Goal: Task Accomplishment & Management: Complete application form

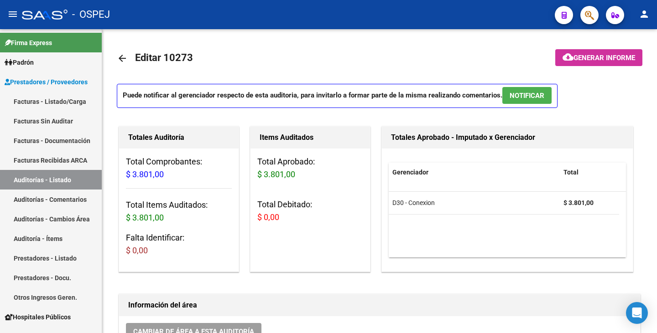
click at [594, 15] on button "button" at bounding box center [589, 15] width 18 height 18
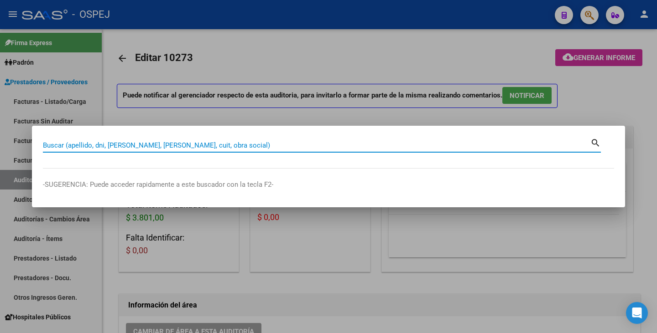
paste input "14673164"
type input "14673164"
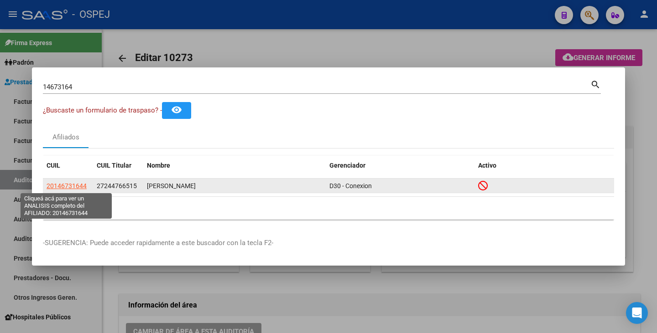
click at [56, 186] on span "20146731644" at bounding box center [67, 185] width 40 height 7
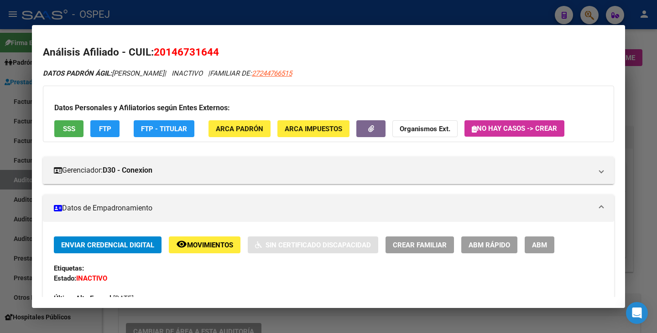
drag, startPoint x: 156, startPoint y: 56, endPoint x: 217, endPoint y: 47, distance: 62.2
click at [217, 47] on span "20146731644" at bounding box center [186, 52] width 65 height 12
copy span "20146731644"
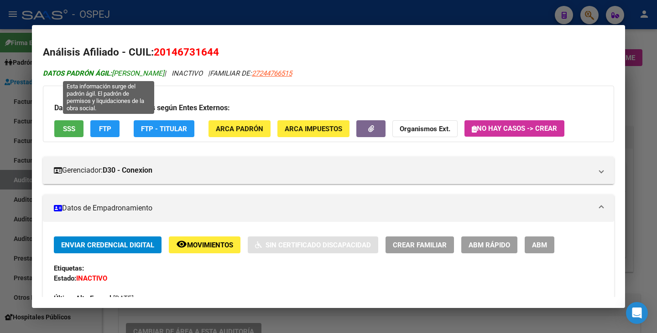
drag, startPoint x: 114, startPoint y: 75, endPoint x: 171, endPoint y: 75, distance: 57.0
click at [164, 75] on span "DATOS PADRÓN ÁGIL: [PERSON_NAME]" at bounding box center [103, 73] width 121 height 8
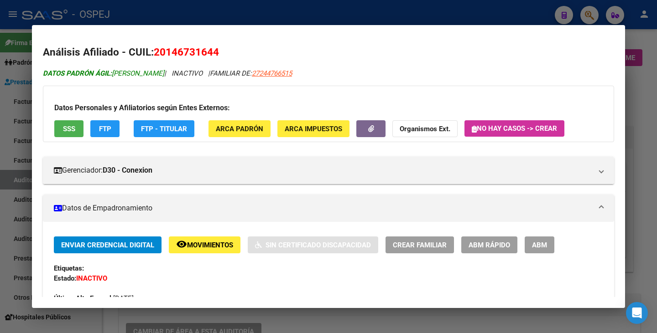
copy span "[PERSON_NAME]"
click at [0, 164] on div at bounding box center [328, 166] width 657 height 333
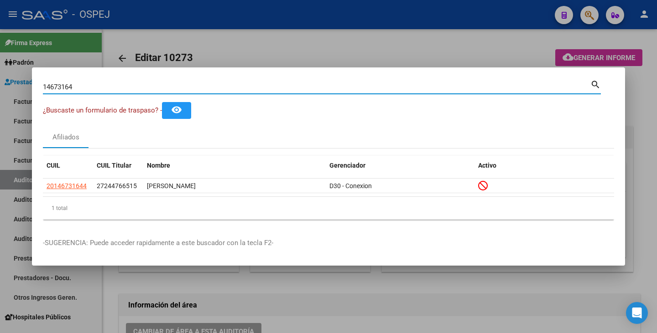
drag, startPoint x: 79, startPoint y: 88, endPoint x: 3, endPoint y: 70, distance: 77.7
click at [3, 70] on div "14673164 Buscar (apellido, dni, cuil, nro traspaso, cuit, obra social) search ¿…" at bounding box center [328, 166] width 657 height 333
paste input "48797062"
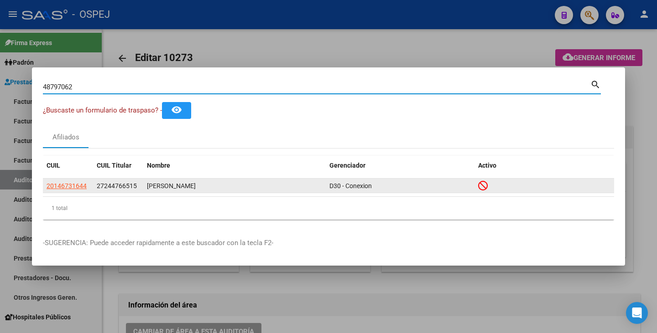
type input "48797062"
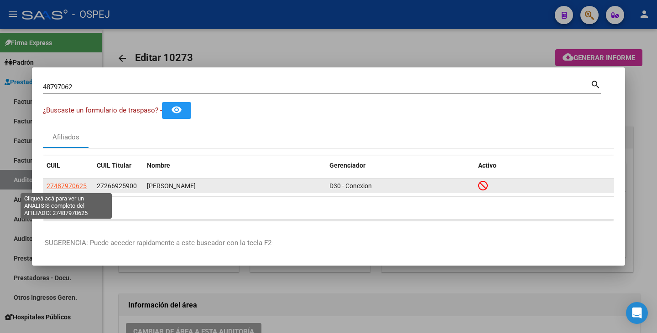
click at [64, 183] on span "27487970625" at bounding box center [67, 185] width 40 height 7
type textarea "27487970625"
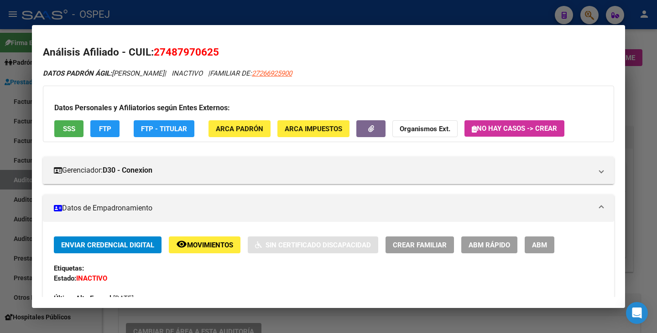
drag, startPoint x: 157, startPoint y: 51, endPoint x: 211, endPoint y: 52, distance: 53.8
click at [231, 45] on h2 "Análisis Afiliado - CUIL: 27487970625" at bounding box center [328, 53] width 571 height 16
copy span "27487970625"
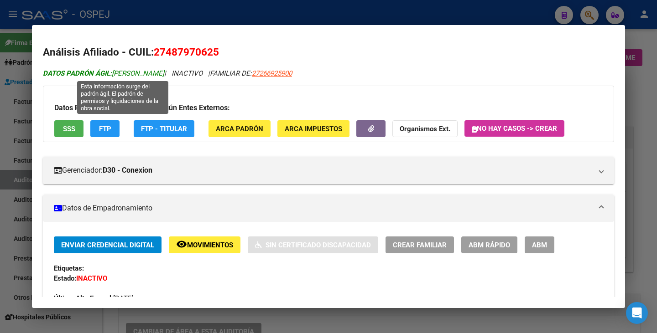
drag, startPoint x: 114, startPoint y: 73, endPoint x: 199, endPoint y: 77, distance: 84.9
click at [164, 77] on span "DATOS PADRÓN ÁGIL: [PERSON_NAME]" at bounding box center [103, 73] width 121 height 8
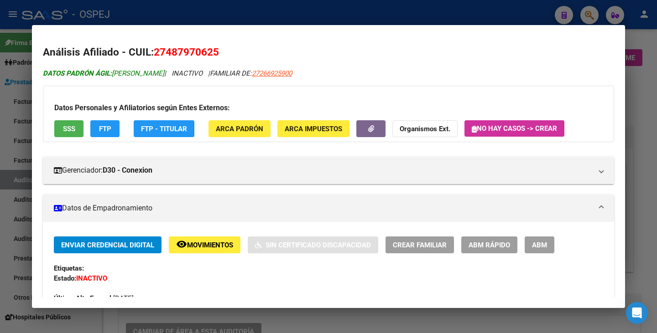
copy span "[PERSON_NAME]"
click at [0, 192] on div at bounding box center [328, 166] width 657 height 333
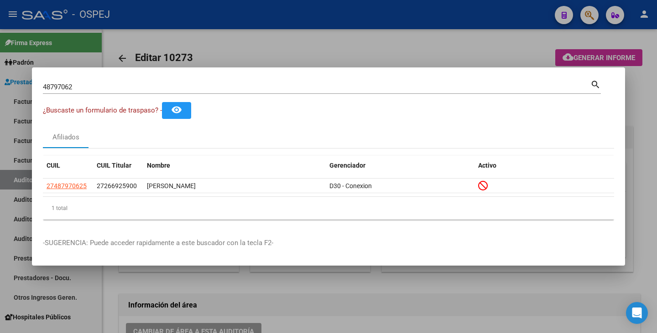
drag, startPoint x: 78, startPoint y: 93, endPoint x: 77, endPoint y: 88, distance: 5.1
click at [78, 93] on div "48797062 Buscar (apellido, dni, [PERSON_NAME], [PERSON_NAME], cuit, obra social)" at bounding box center [316, 87] width 547 height 14
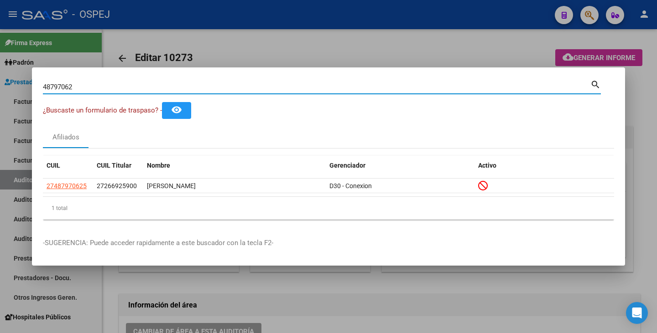
drag, startPoint x: 77, startPoint y: 87, endPoint x: 11, endPoint y: 78, distance: 66.3
click at [11, 78] on div "48797062 Buscar (apellido, dni, cuil, nro traspaso, cuit, obra social) search ¿…" at bounding box center [328, 166] width 657 height 333
paste input "20276637"
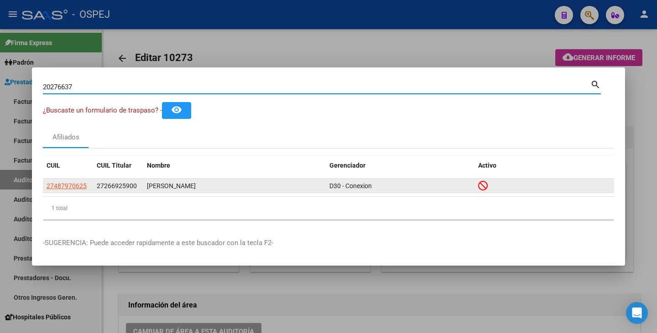
type input "20276637"
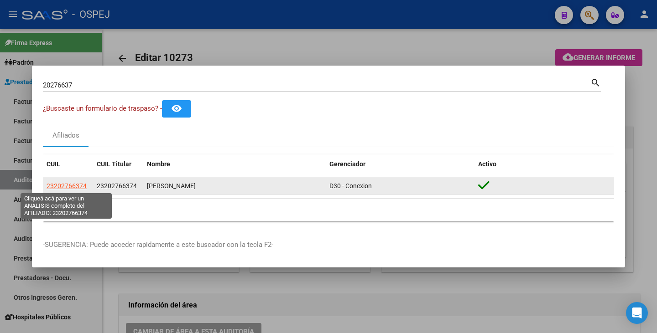
click at [51, 187] on span "23202766374" at bounding box center [67, 185] width 40 height 7
type textarea "23202766374"
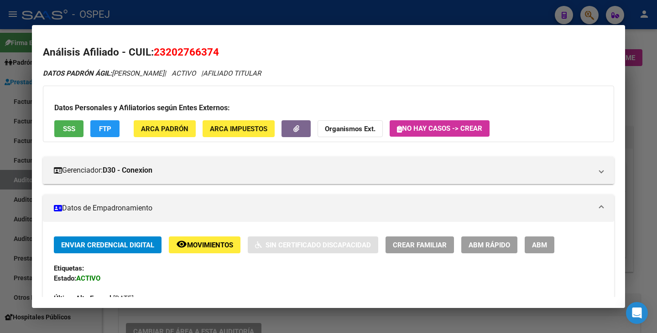
drag, startPoint x: 156, startPoint y: 51, endPoint x: 217, endPoint y: 55, distance: 61.7
click at [217, 55] on span "23202766374" at bounding box center [186, 52] width 65 height 12
copy span "23202766374"
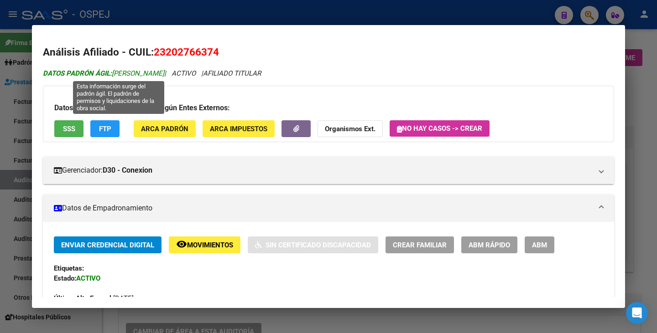
drag, startPoint x: 115, startPoint y: 72, endPoint x: 192, endPoint y: 73, distance: 77.5
click at [164, 73] on span "DATOS PADRÓN ÁGIL: [PERSON_NAME]" at bounding box center [103, 73] width 121 height 8
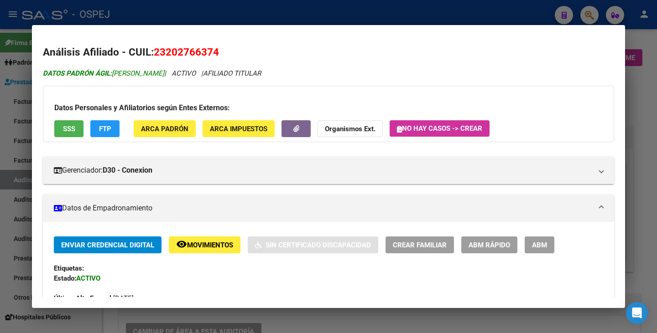
copy span "[PERSON_NAME]"
click at [4, 114] on div at bounding box center [328, 166] width 657 height 333
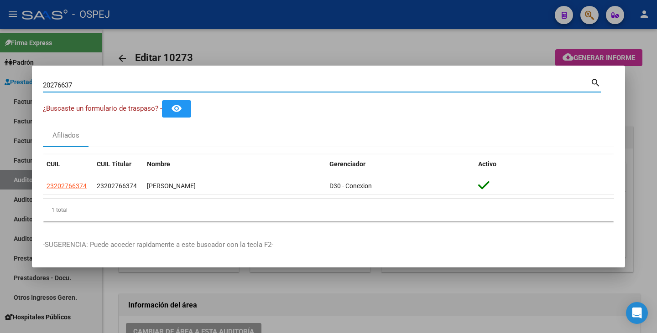
drag, startPoint x: 103, startPoint y: 86, endPoint x: 32, endPoint y: 80, distance: 70.5
click at [32, 80] on mat-dialog-content "20276637 Buscar (apellido, dni, cuil, nro traspaso, cuit, obra social) search ¿…" at bounding box center [328, 153] width 593 height 152
paste input "20207255"
type input "20207255"
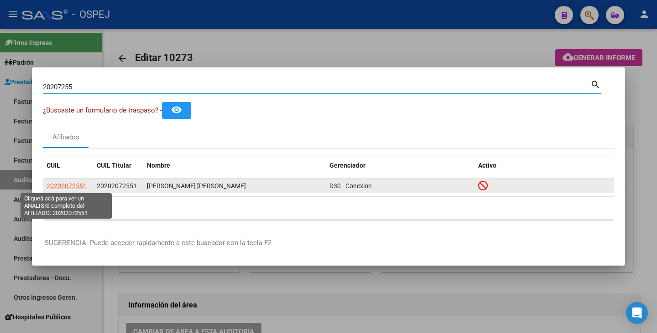
click at [75, 186] on span "20202072551" at bounding box center [67, 185] width 40 height 7
type textarea "20202072551"
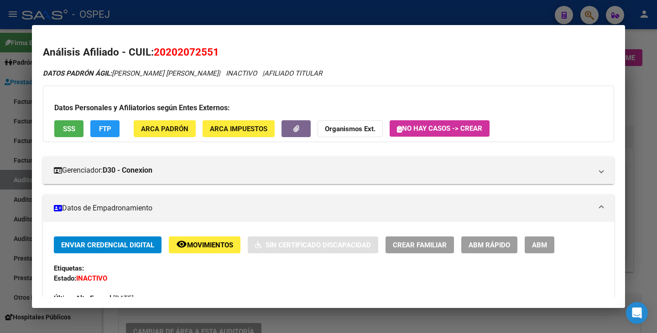
drag, startPoint x: 156, startPoint y: 53, endPoint x: 214, endPoint y: 51, distance: 57.9
click at [228, 58] on h2 "Análisis Afiliado - CUIL: 20202072551" at bounding box center [328, 53] width 571 height 16
copy span "20202072551"
drag, startPoint x: 113, startPoint y: 71, endPoint x: 186, endPoint y: 75, distance: 73.1
click at [186, 75] on icon "DATOS PADRÓN ÁGIL: [PERSON_NAME] [PERSON_NAME] | INACTIVO | AFILIADO TITULAR" at bounding box center [182, 73] width 279 height 8
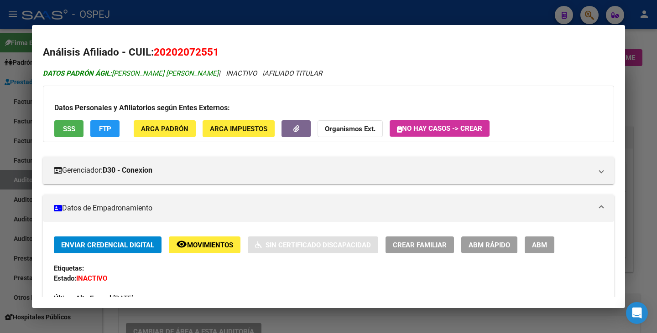
copy span "[PERSON_NAME] [PERSON_NAME]"
click at [7, 120] on div at bounding box center [328, 166] width 657 height 333
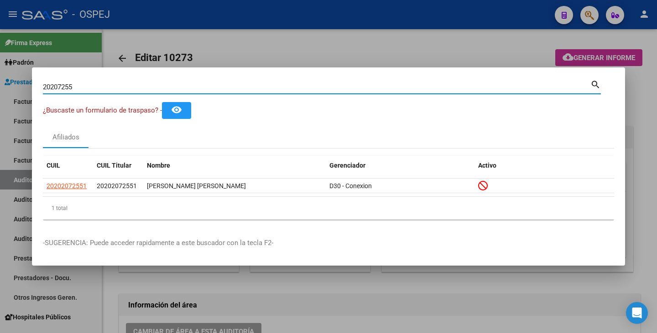
drag, startPoint x: 74, startPoint y: 86, endPoint x: 30, endPoint y: 78, distance: 45.0
click at [30, 78] on div "20207255 Buscar (apellido, dni, cuil, nro traspaso, cuit, obra social) search ¿…" at bounding box center [328, 166] width 657 height 333
paste input "42837672"
type input "42837672"
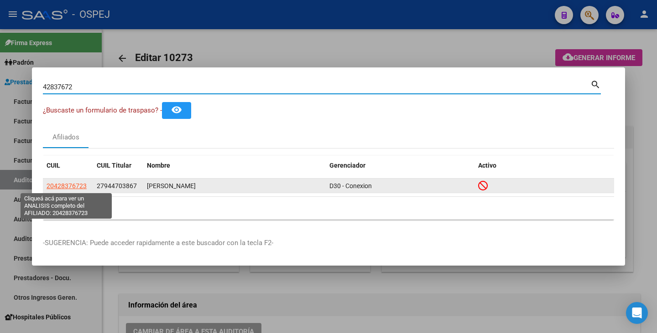
click at [64, 186] on span "20428376723" at bounding box center [67, 185] width 40 height 7
type textarea "20428376723"
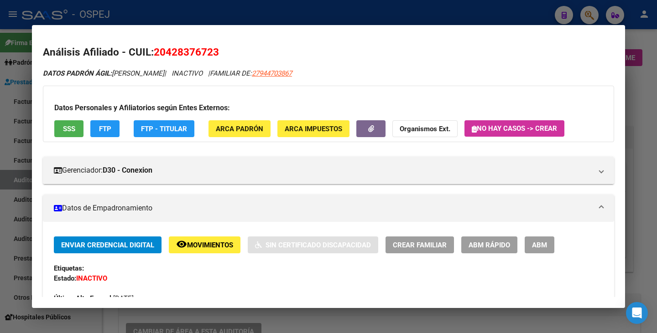
drag, startPoint x: 156, startPoint y: 51, endPoint x: 221, endPoint y: 58, distance: 65.2
click at [221, 58] on h2 "Análisis Afiliado - CUIL: 20428376723" at bounding box center [328, 53] width 571 height 16
copy span "20428376723"
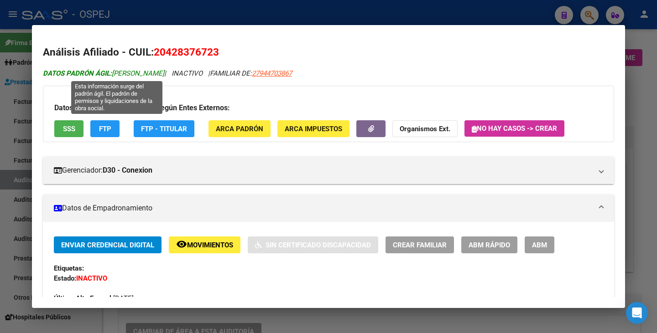
drag, startPoint x: 114, startPoint y: 77, endPoint x: 187, endPoint y: 71, distance: 72.7
click at [164, 72] on span "DATOS PADRÓN ÁGIL: [PERSON_NAME]" at bounding box center [103, 73] width 121 height 8
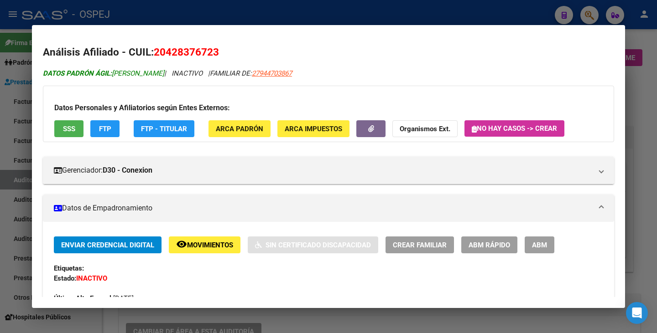
copy span "[PERSON_NAME]"
click at [11, 171] on div at bounding box center [328, 166] width 657 height 333
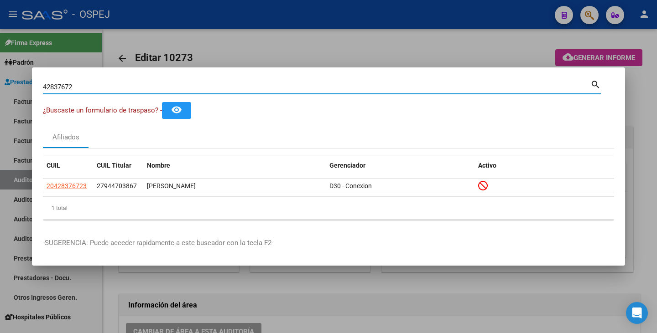
drag, startPoint x: 74, startPoint y: 90, endPoint x: 0, endPoint y: 90, distance: 74.3
click at [0, 90] on div "42837672 Buscar (apellido, dni, cuil, nro traspaso, cuit, obra social) search ¿…" at bounding box center [328, 166] width 657 height 333
paste input "21891386"
type input "21891386"
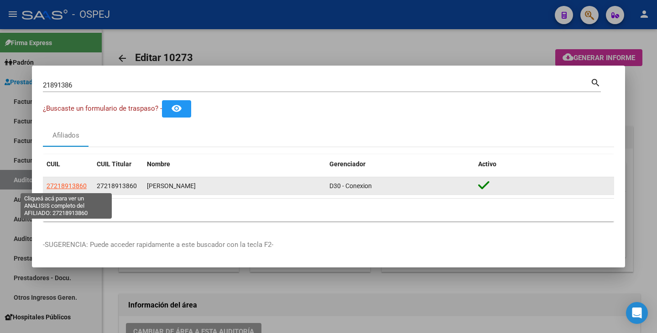
click at [53, 183] on span "27218913860" at bounding box center [67, 185] width 40 height 7
type textarea "27218913860"
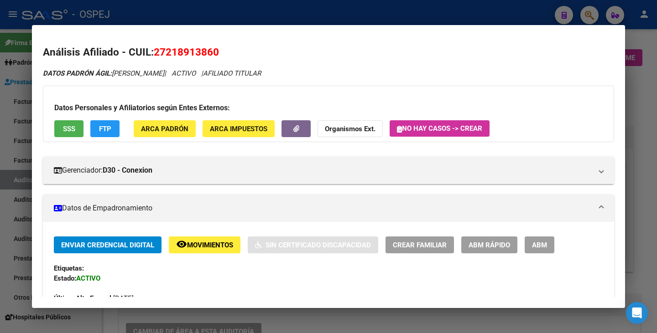
drag, startPoint x: 155, startPoint y: 52, endPoint x: 211, endPoint y: 47, distance: 55.9
click at [217, 53] on span "27218913860" at bounding box center [186, 52] width 65 height 12
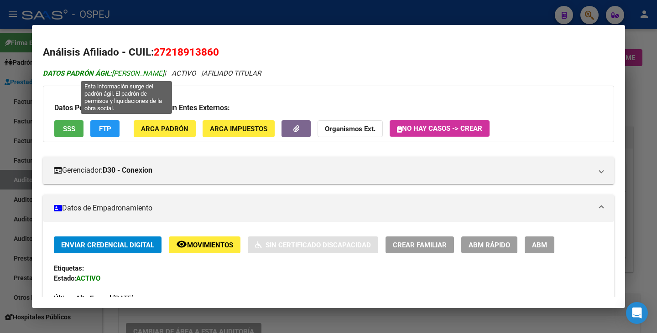
drag, startPoint x: 115, startPoint y: 71, endPoint x: 204, endPoint y: 73, distance: 89.4
click at [164, 74] on span "DATOS [PERSON_NAME]: [PERSON_NAME]" at bounding box center [103, 73] width 121 height 8
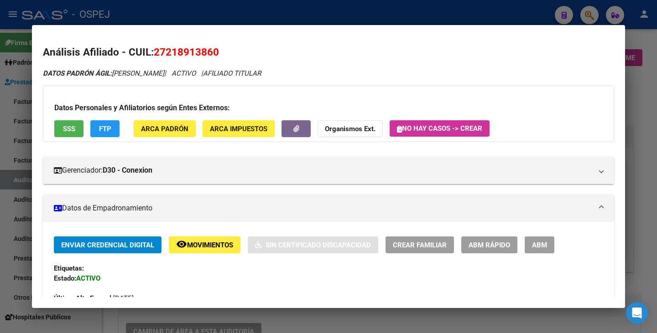
click at [1, 135] on div at bounding box center [328, 166] width 657 height 333
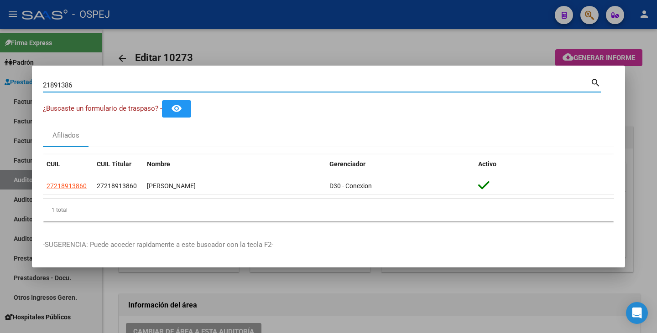
drag, startPoint x: 93, startPoint y: 87, endPoint x: 0, endPoint y: 84, distance: 92.6
click at [0, 84] on div "21891386 Buscar (apellido, dni, cuil, nro traspaso, cuit, obra social) search ¿…" at bounding box center [328, 166] width 657 height 333
paste input "57390032"
type input "57390032"
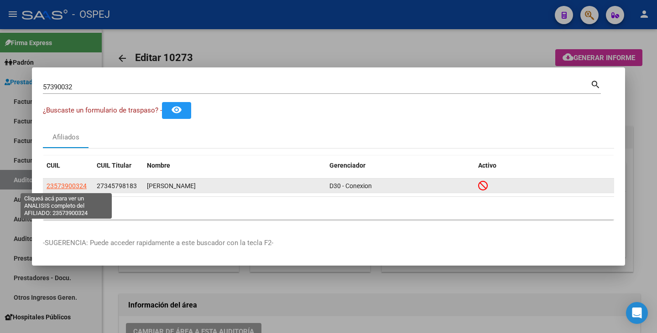
click at [69, 186] on span "23573900324" at bounding box center [67, 185] width 40 height 7
type textarea "23573900324"
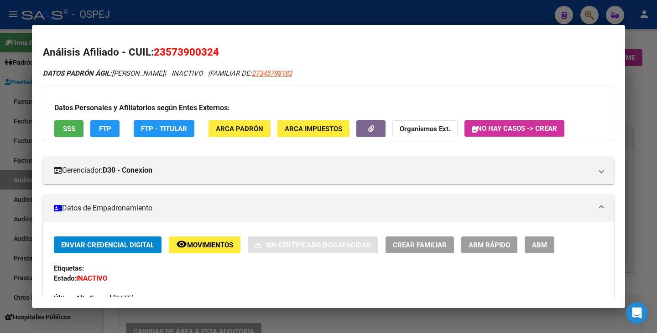
drag, startPoint x: 155, startPoint y: 52, endPoint x: 228, endPoint y: 49, distance: 73.0
click at [228, 49] on h2 "Análisis Afiliado - CUIL: 23573900324" at bounding box center [328, 53] width 571 height 16
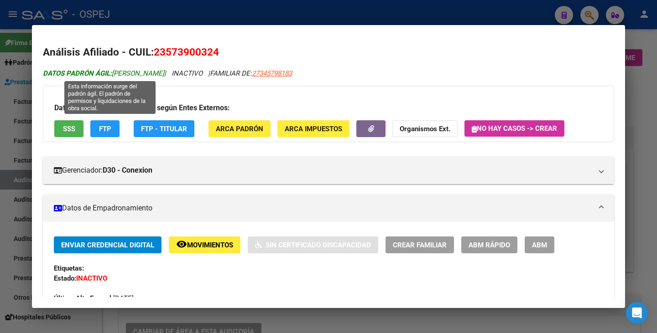
drag, startPoint x: 114, startPoint y: 71, endPoint x: 174, endPoint y: 77, distance: 60.5
click at [164, 77] on span "DATOS PADRÓN ÁGIL: [PERSON_NAME]" at bounding box center [103, 73] width 121 height 8
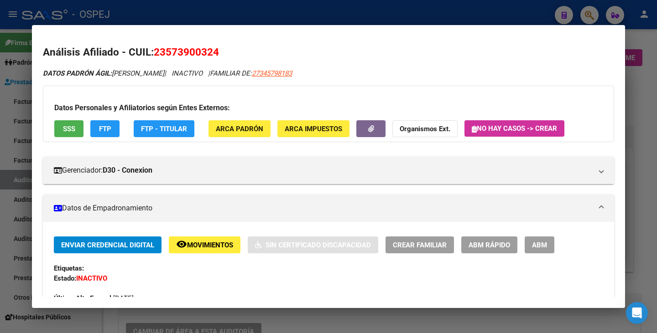
drag, startPoint x: 18, startPoint y: 109, endPoint x: 28, endPoint y: 93, distance: 18.8
click at [20, 108] on div at bounding box center [328, 166] width 657 height 333
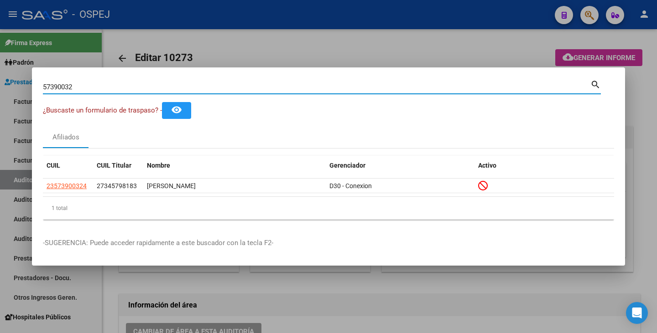
drag, startPoint x: 73, startPoint y: 86, endPoint x: 0, endPoint y: 74, distance: 73.9
click at [0, 74] on div "57390032 Buscar (apellido, dni, cuil, nro traspaso, cuit, obra social) search ¿…" at bounding box center [328, 166] width 657 height 333
paste input "57523645"
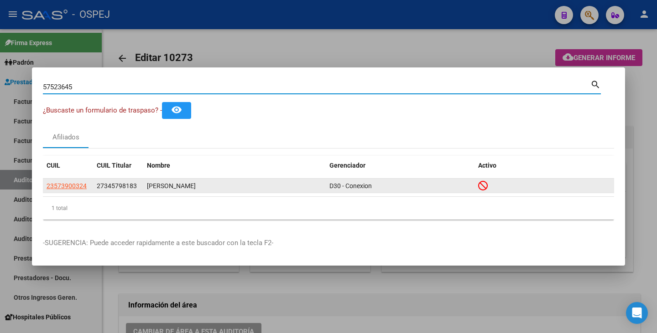
type input "57523645"
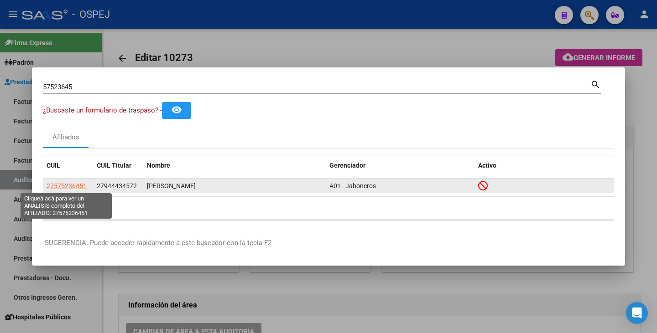
click at [76, 186] on span "27575236451" at bounding box center [67, 185] width 40 height 7
type textarea "27575236451"
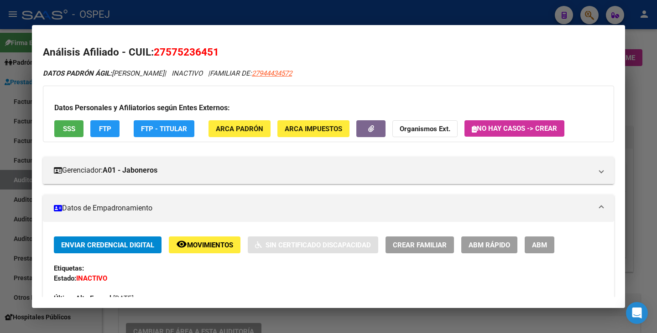
drag, startPoint x: 157, startPoint y: 49, endPoint x: 205, endPoint y: 47, distance: 47.5
click at [232, 55] on h2 "Análisis Afiliado - CUIL: 27575236451" at bounding box center [328, 53] width 571 height 16
drag, startPoint x: 204, startPoint y: 47, endPoint x: 177, endPoint y: 41, distance: 27.6
click at [204, 47] on span "27575236451" at bounding box center [186, 52] width 65 height 12
click at [154, 52] on span "27575236451" at bounding box center [186, 52] width 65 height 12
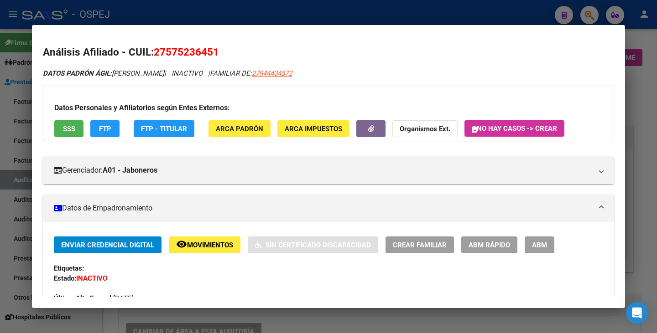
click at [156, 51] on span "27575236451" at bounding box center [186, 52] width 65 height 12
drag, startPoint x: 156, startPoint y: 51, endPoint x: 220, endPoint y: 53, distance: 64.3
click at [220, 53] on h2 "Análisis Afiliado - CUIL: 27575236451" at bounding box center [328, 53] width 571 height 16
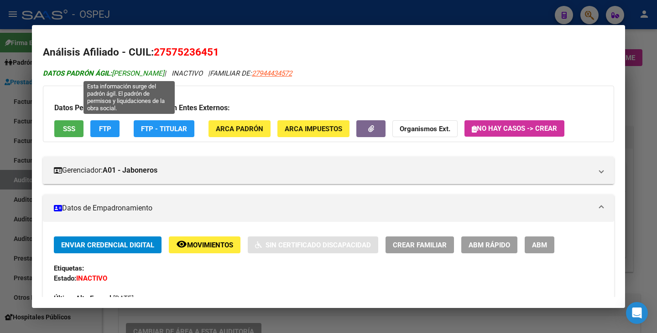
drag, startPoint x: 115, startPoint y: 77, endPoint x: 122, endPoint y: 75, distance: 7.1
click at [122, 75] on span "DATOS PADRÓN ÁGIL: [PERSON_NAME]" at bounding box center [103, 73] width 121 height 8
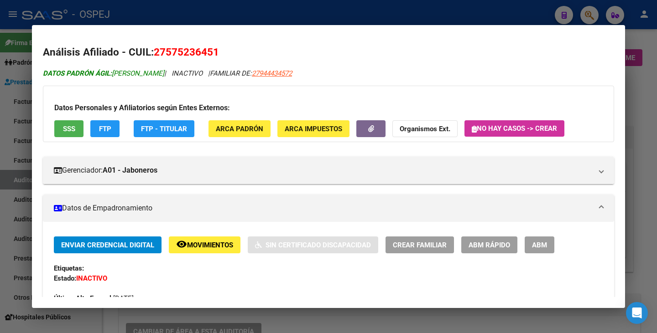
click at [117, 72] on span "DATOS PADRÓN ÁGIL: [PERSON_NAME]" at bounding box center [103, 73] width 121 height 8
drag, startPoint x: 115, startPoint y: 72, endPoint x: 150, endPoint y: 67, distance: 34.9
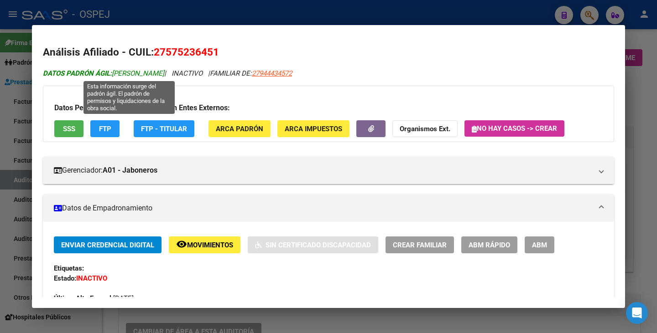
drag, startPoint x: 114, startPoint y: 73, endPoint x: 210, endPoint y: 73, distance: 95.3
click at [164, 73] on span "DATOS PADRÓN ÁGIL: [PERSON_NAME]" at bounding box center [103, 73] width 121 height 8
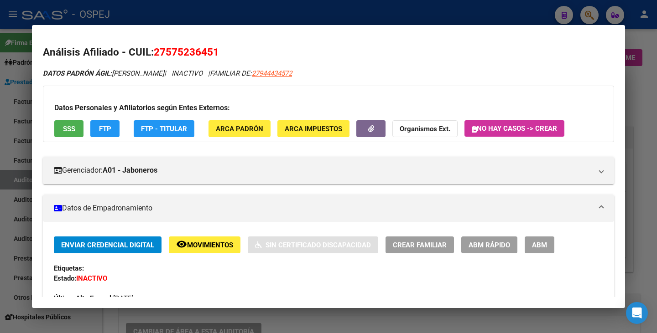
click at [12, 198] on div at bounding box center [328, 166] width 657 height 333
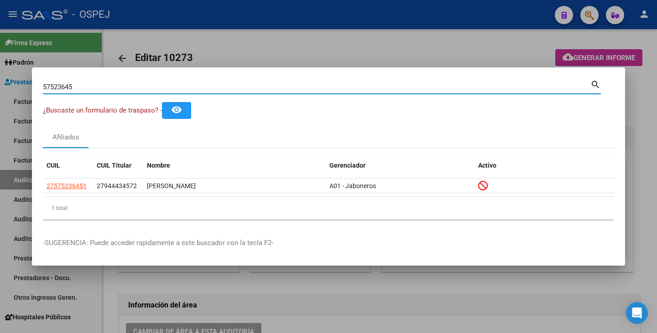
drag, startPoint x: 83, startPoint y: 85, endPoint x: 7, endPoint y: 72, distance: 76.8
click at [7, 72] on div "57523645 Buscar (apellido, dni, cuil, nro traspaso, cuit, obra social) search ¿…" at bounding box center [328, 166] width 657 height 333
paste input "48715160"
type input "48715160"
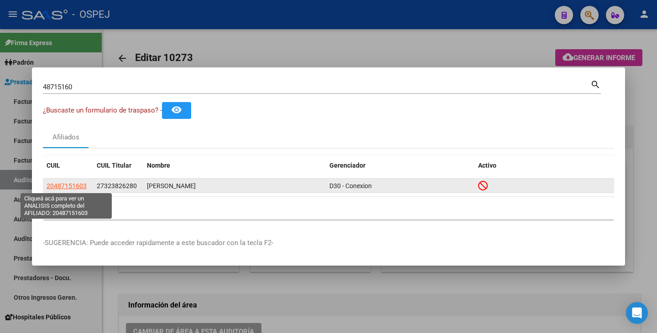
click at [59, 188] on span "20487151603" at bounding box center [67, 185] width 40 height 7
type textarea "20487151603"
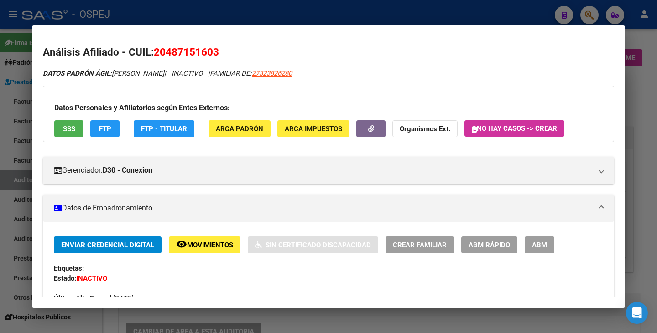
drag, startPoint x: 156, startPoint y: 53, endPoint x: 228, endPoint y: 50, distance: 71.6
click at [228, 50] on h2 "Análisis Afiliado - CUIL: 20487151603" at bounding box center [328, 53] width 571 height 16
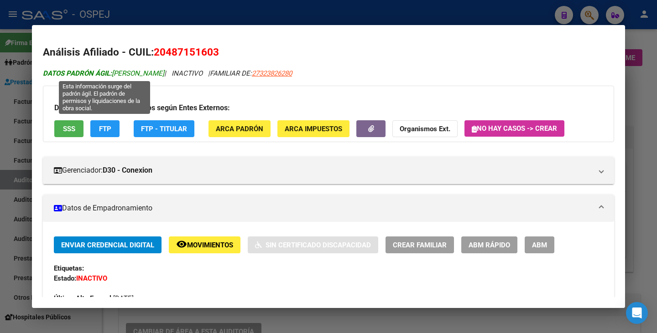
drag, startPoint x: 115, startPoint y: 74, endPoint x: 166, endPoint y: 74, distance: 50.6
click at [164, 74] on span "DATOS PADRÓN ÁGIL: [PERSON_NAME]" at bounding box center [103, 73] width 121 height 8
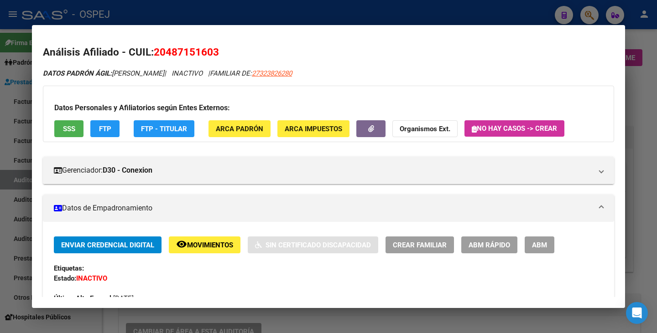
click at [497, 240] on button "ABM Rápido" at bounding box center [489, 245] width 56 height 17
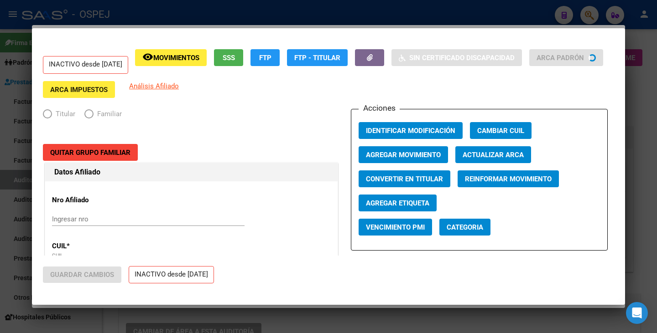
radio input "true"
type input "27-32382628-0"
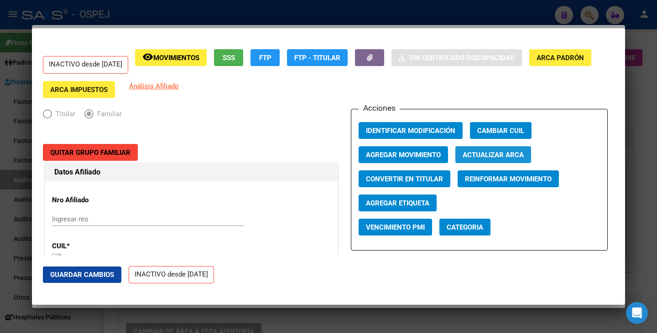
click at [486, 152] on span "Actualizar ARCA" at bounding box center [492, 155] width 61 height 8
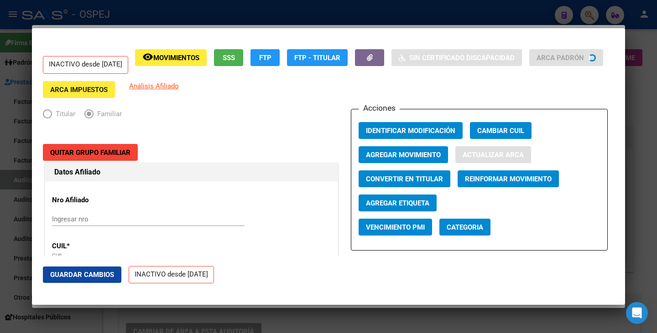
type input "[PERSON_NAME] [PERSON_NAME]"
type input "LANUS"
type input "HUELGUERA"
type input "691"
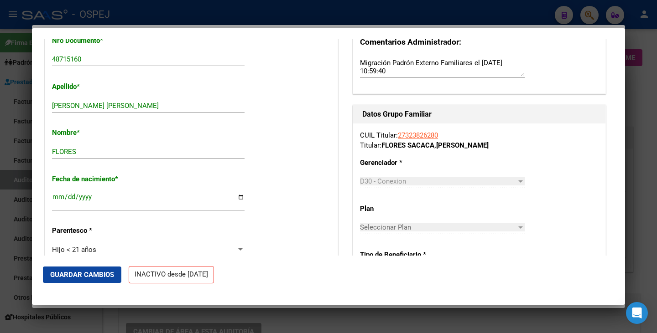
scroll to position [319, 0]
drag, startPoint x: 105, startPoint y: 107, endPoint x: 162, endPoint y: 104, distance: 57.5
click at [162, 104] on input "[PERSON_NAME] [PERSON_NAME]" at bounding box center [148, 105] width 192 height 8
type input "[PERSON_NAME]"
drag, startPoint x: 79, startPoint y: 150, endPoint x: 0, endPoint y: 155, distance: 79.5
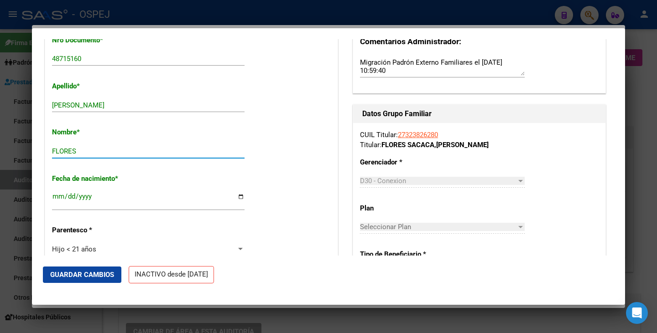
click at [0, 155] on div "48715160 Buscar (apellido, dni, cuil, nro traspaso, cuit, obra social) search ¿…" at bounding box center [328, 166] width 657 height 333
paste input "[PERSON_NAME]"
type input "[PERSON_NAME]"
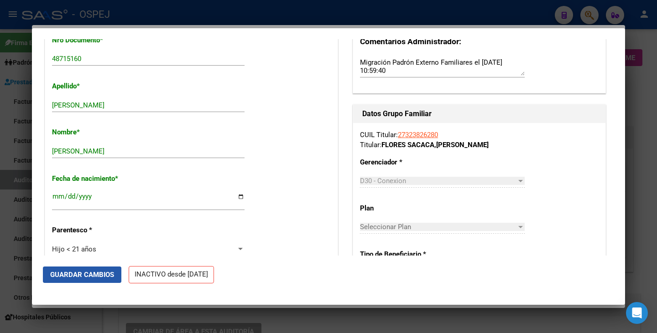
click at [104, 272] on span "Guardar Cambios" at bounding box center [82, 275] width 64 height 8
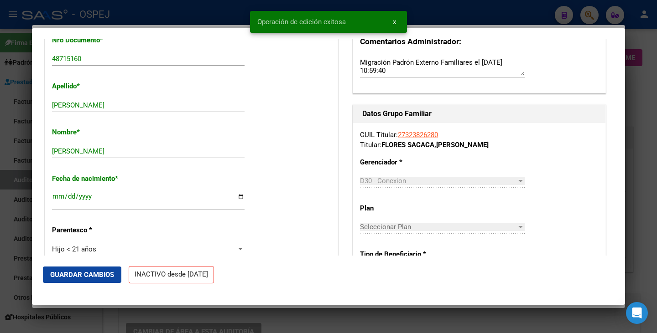
click at [9, 259] on div at bounding box center [328, 166] width 657 height 333
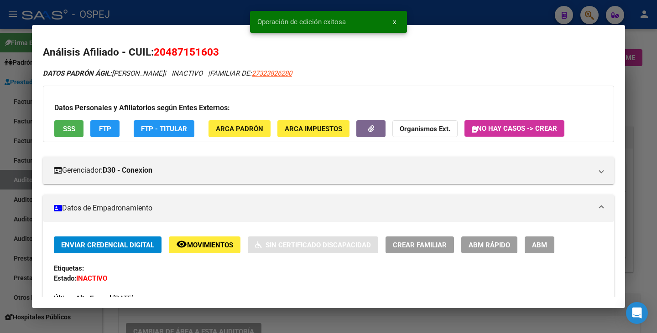
click at [9, 257] on div at bounding box center [328, 166] width 657 height 333
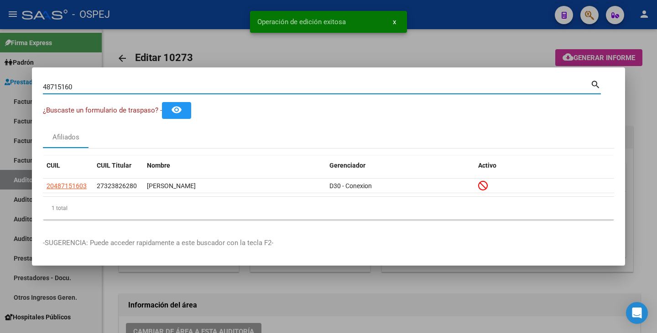
click at [78, 87] on input "48715160" at bounding box center [316, 87] width 547 height 8
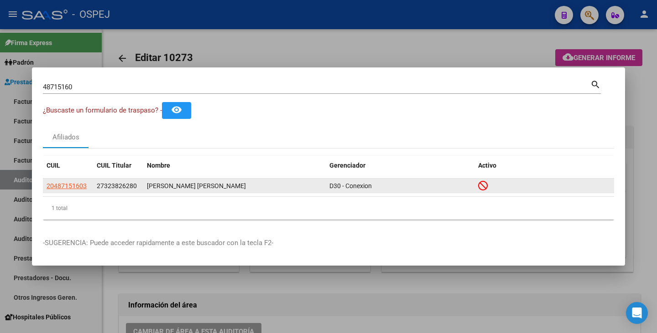
click at [63, 181] on app-link-go-to "20487151603" at bounding box center [67, 186] width 40 height 10
click at [65, 185] on span "20487151603" at bounding box center [67, 185] width 40 height 7
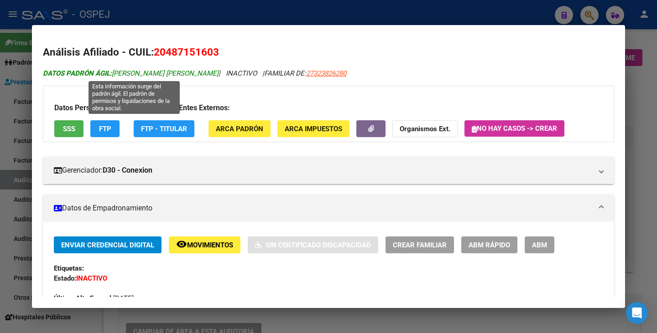
drag, startPoint x: 116, startPoint y: 74, endPoint x: 223, endPoint y: 73, distance: 107.1
click at [218, 73] on span "DATOS PADRÓN ÁGIL: [PERSON_NAME] [PERSON_NAME]" at bounding box center [131, 73] width 176 height 8
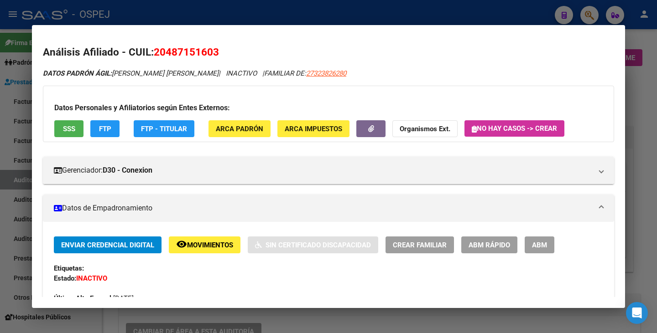
click at [8, 125] on div at bounding box center [328, 166] width 657 height 333
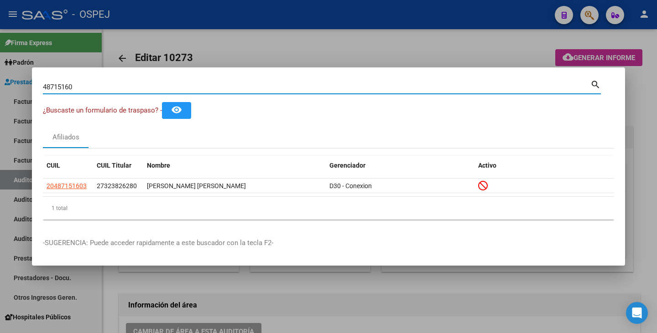
drag, startPoint x: 83, startPoint y: 88, endPoint x: 0, endPoint y: 80, distance: 83.8
click at [0, 80] on div "48715160 Buscar (apellido, dni, cuil, nro traspaso, cuit, obra social) search ¿…" at bounding box center [328, 166] width 657 height 333
paste input "58619183"
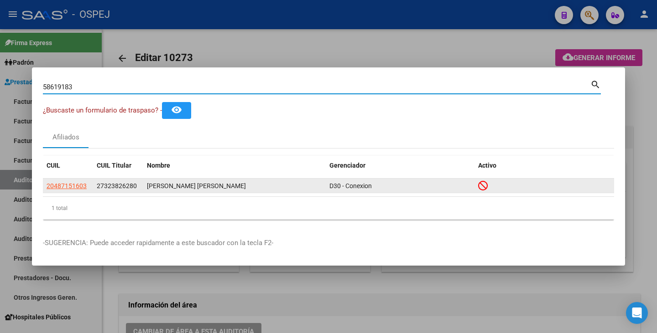
type input "58619183"
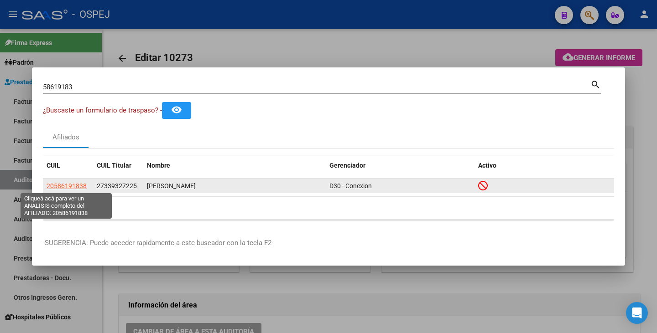
click at [76, 185] on span "20586191838" at bounding box center [67, 185] width 40 height 7
type textarea "20586191838"
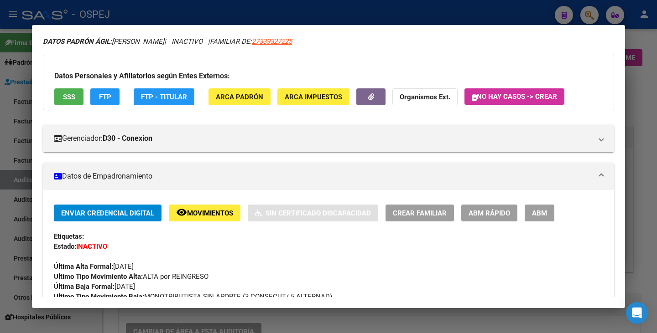
scroll to position [46, 0]
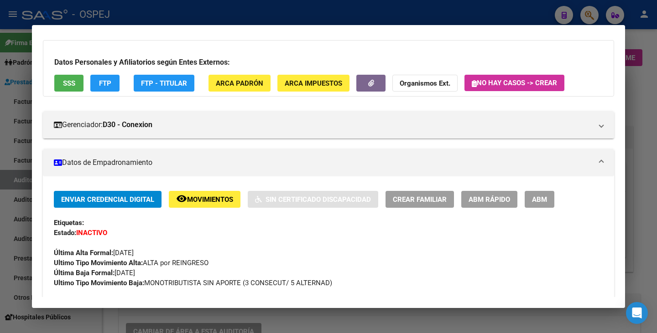
click at [475, 206] on button "ABM Rápido" at bounding box center [489, 199] width 56 height 17
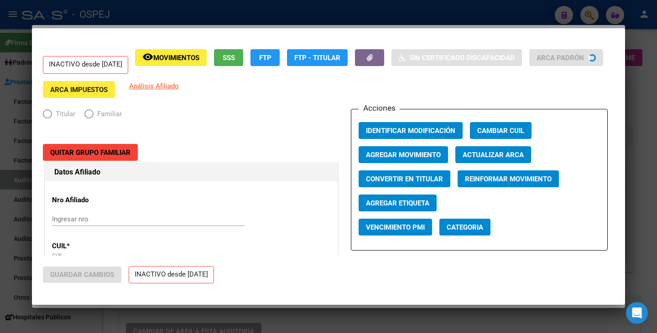
radio input "true"
type input "27-33932722-5"
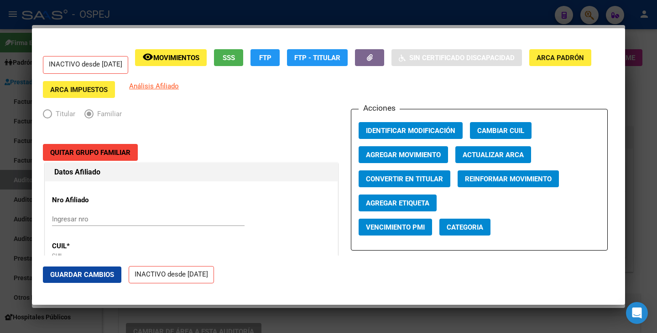
click at [475, 158] on span "Actualizar ARCA" at bounding box center [492, 155] width 61 height 8
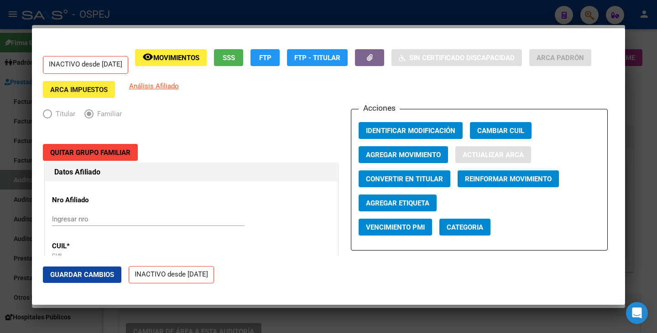
type input "[PERSON_NAME]"
type input "INGENIERO [PERSON_NAME]"
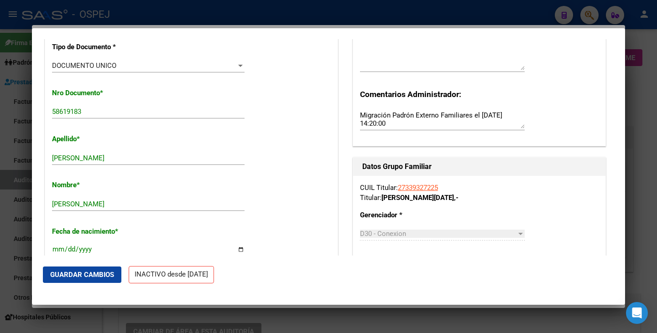
scroll to position [319, 0]
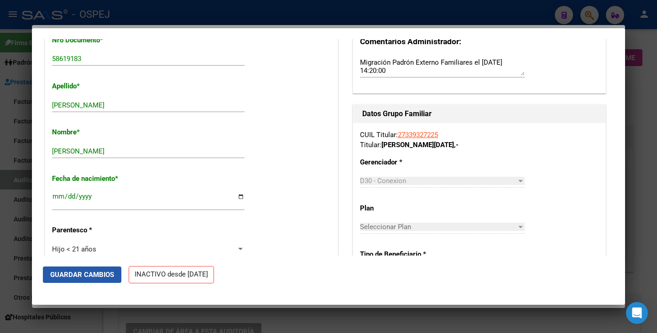
click at [76, 274] on span "Guardar Cambios" at bounding box center [82, 275] width 64 height 8
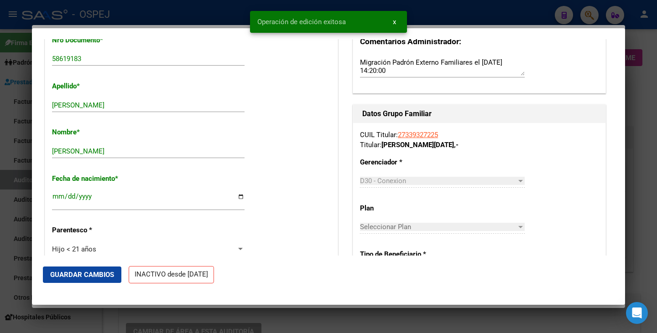
click at [1, 235] on div at bounding box center [328, 166] width 657 height 333
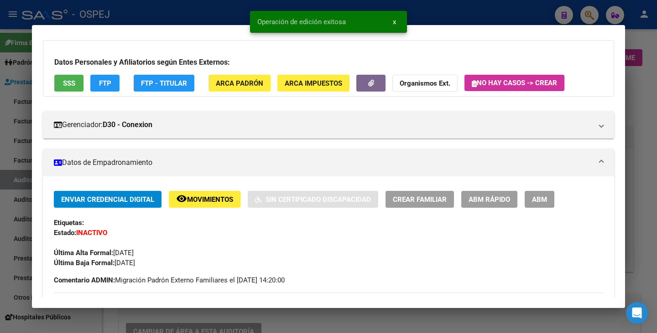
click at [0, 235] on div at bounding box center [328, 166] width 657 height 333
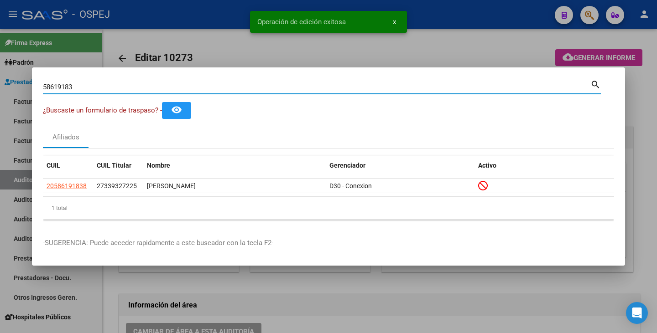
click at [98, 87] on input "58619183" at bounding box center [316, 87] width 547 height 8
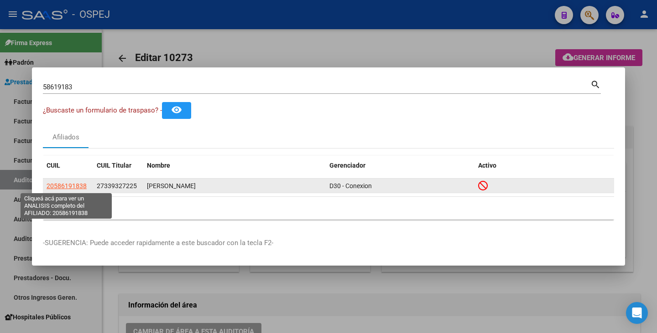
click at [67, 185] on span "20586191838" at bounding box center [67, 185] width 40 height 7
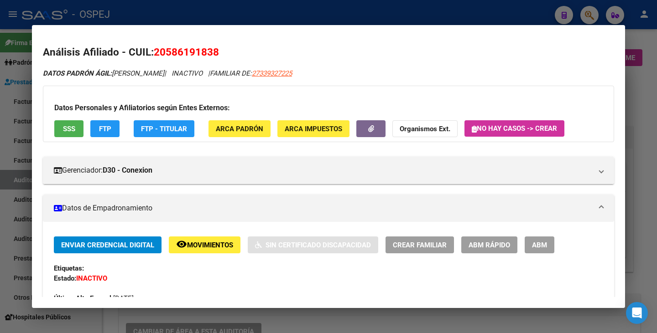
drag, startPoint x: 157, startPoint y: 52, endPoint x: 219, endPoint y: 58, distance: 62.7
click at [219, 58] on h2 "Análisis Afiliado - CUIL: 20586191838" at bounding box center [328, 53] width 571 height 16
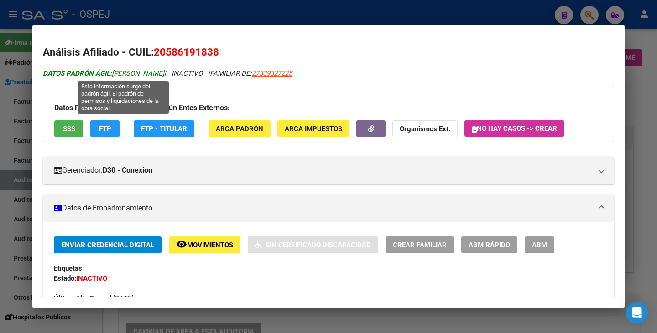
drag, startPoint x: 115, startPoint y: 72, endPoint x: 201, endPoint y: 76, distance: 86.2
click at [164, 76] on span "DATOS PADRÓN ÁGIL: [PERSON_NAME]" at bounding box center [103, 73] width 121 height 8
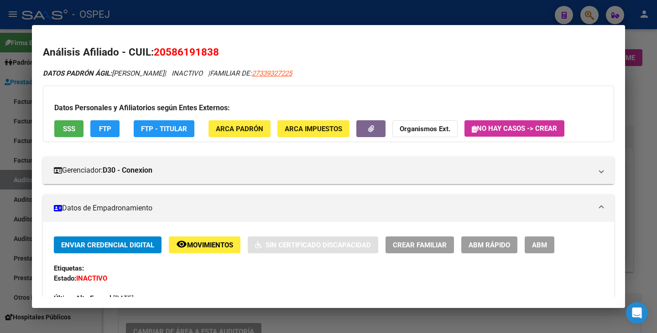
click at [28, 114] on div at bounding box center [328, 166] width 657 height 333
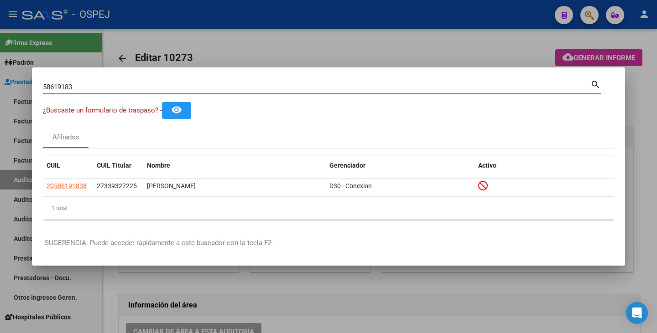
drag, startPoint x: 83, startPoint y: 88, endPoint x: 2, endPoint y: 84, distance: 81.2
click at [1, 84] on div "58619183 Buscar (apellido, dni, cuil, nro traspaso, cuit, obra social) search ¿…" at bounding box center [328, 166] width 657 height 333
drag, startPoint x: 87, startPoint y: 92, endPoint x: 85, endPoint y: 87, distance: 5.1
paste input "18278925"
type input "18278925"
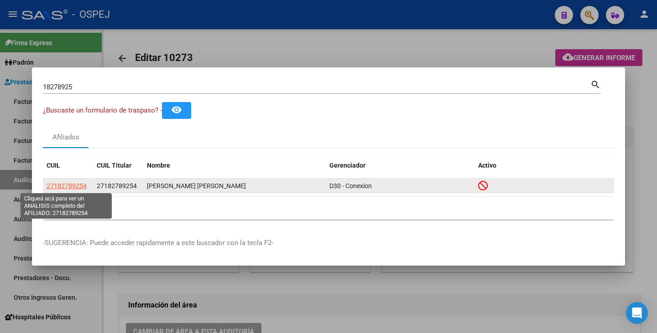
click at [79, 185] on span "27182789254" at bounding box center [67, 185] width 40 height 7
type textarea "27182789254"
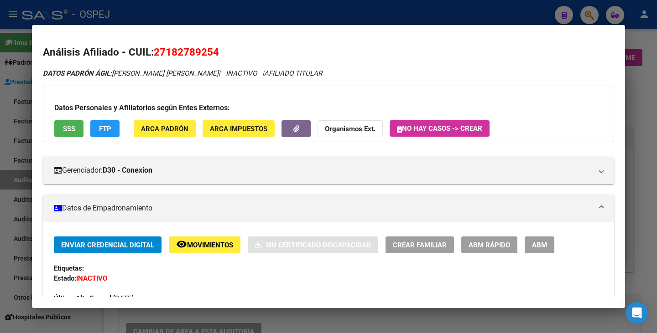
drag, startPoint x: 154, startPoint y: 54, endPoint x: 220, endPoint y: 53, distance: 66.1
click at [220, 53] on h2 "Análisis Afiliado - CUIL: 27182789254" at bounding box center [328, 53] width 571 height 16
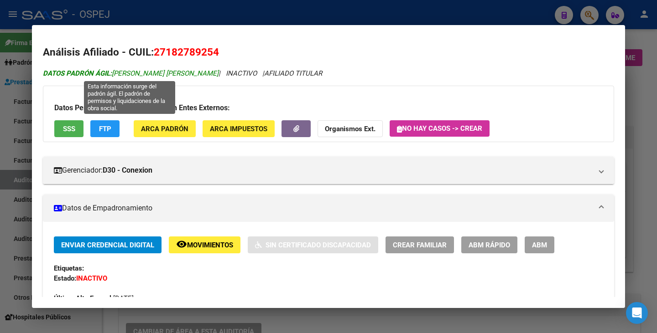
drag, startPoint x: 115, startPoint y: 74, endPoint x: 214, endPoint y: 76, distance: 99.0
click at [214, 76] on span "DATOS PADRÓN ÁGIL: [PERSON_NAME] [PERSON_NAME]" at bounding box center [131, 73] width 176 height 8
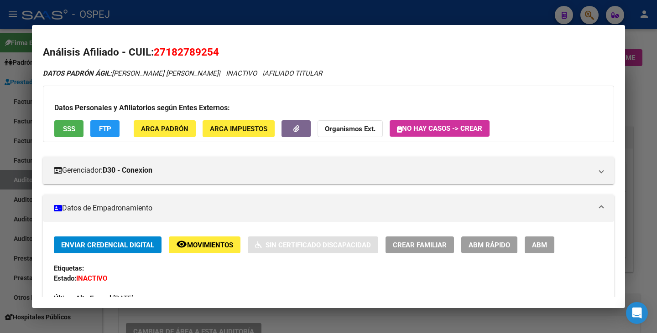
drag, startPoint x: 3, startPoint y: 111, endPoint x: 3, endPoint y: 100, distance: 11.0
click at [2, 111] on div at bounding box center [328, 166] width 657 height 333
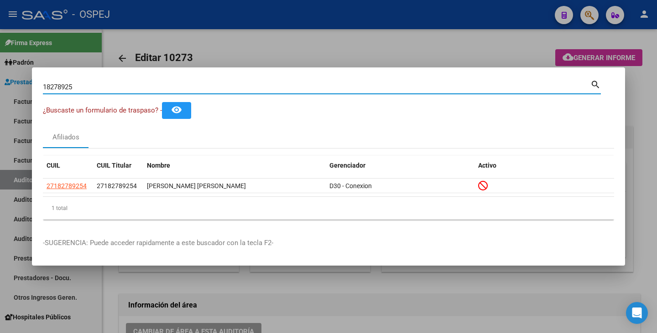
drag, startPoint x: 87, startPoint y: 88, endPoint x: 0, endPoint y: 86, distance: 86.6
click at [0, 86] on div "18278925 Buscar (apellido, dni, cuil, nro traspaso, cuit, obra social) search ¿…" at bounding box center [328, 166] width 657 height 333
drag, startPoint x: 52, startPoint y: 91, endPoint x: 47, endPoint y: 84, distance: 8.8
click at [47, 84] on input "Buscar (apellido, dni, [PERSON_NAME], [PERSON_NAME], cuit, obra social)" at bounding box center [316, 87] width 547 height 8
paste input "32524318"
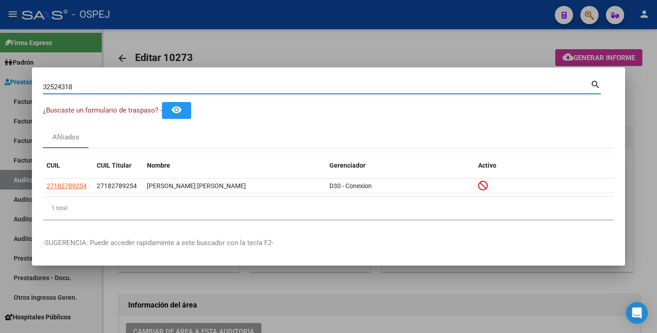
type input "32524318"
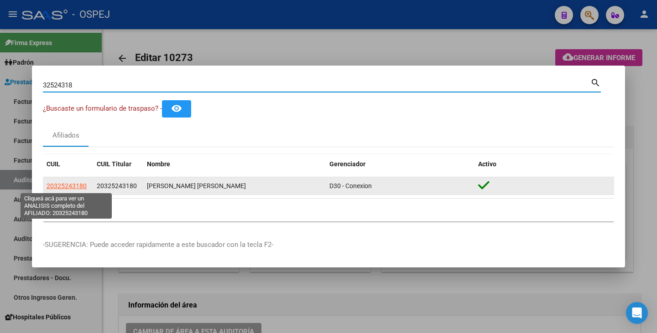
click at [73, 182] on span "20325243180" at bounding box center [67, 185] width 40 height 7
type textarea "20325243180"
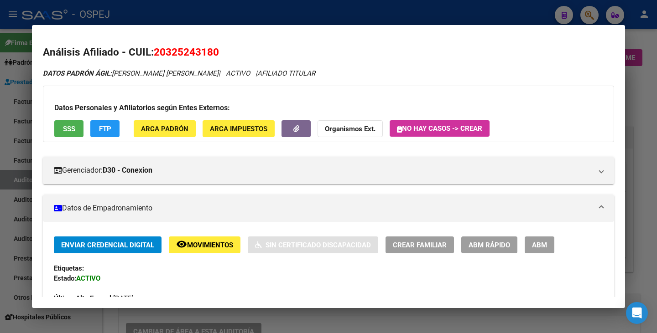
drag, startPoint x: 157, startPoint y: 48, endPoint x: 214, endPoint y: 56, distance: 57.5
click at [227, 54] on h2 "Análisis Afiliado - CUIL: 20325243180" at bounding box center [328, 53] width 571 height 16
drag, startPoint x: 114, startPoint y: 74, endPoint x: 197, endPoint y: 73, distance: 83.0
click at [199, 73] on icon "DATOS PADRÓN ÁGIL: [PERSON_NAME] [PERSON_NAME] | ACTIVO | AFILIADO TITULAR" at bounding box center [179, 73] width 272 height 8
drag, startPoint x: 0, startPoint y: 152, endPoint x: 17, endPoint y: 105, distance: 49.9
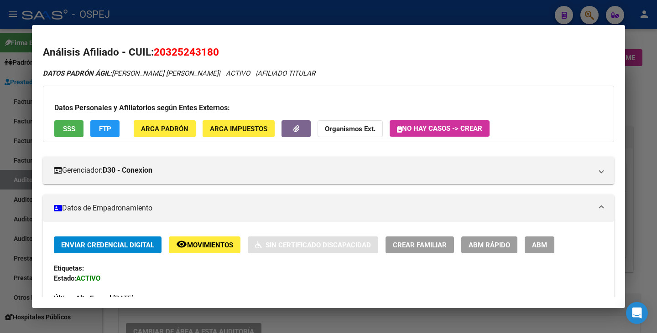
click at [0, 150] on div at bounding box center [328, 166] width 657 height 333
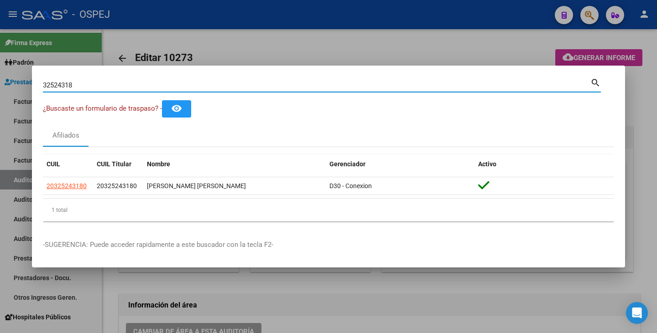
drag, startPoint x: 83, startPoint y: 88, endPoint x: 16, endPoint y: 78, distance: 67.8
click at [16, 78] on div "32524318 Buscar (apellido, dni, cuil, nro traspaso, cuit, obra social) search ¿…" at bounding box center [328, 166] width 657 height 333
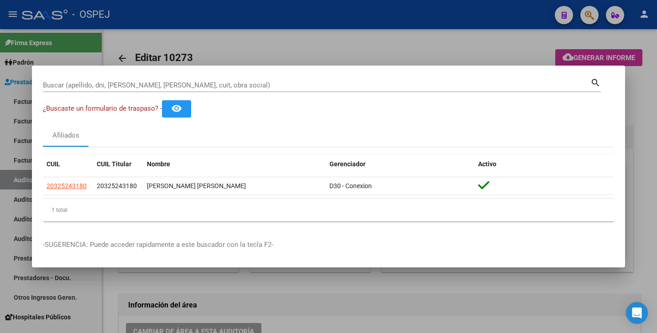
drag, startPoint x: 66, startPoint y: 81, endPoint x: 63, endPoint y: 86, distance: 5.9
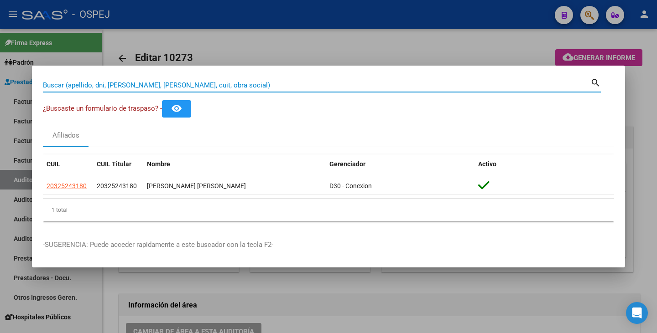
paste input "42302027"
type input "42302027"
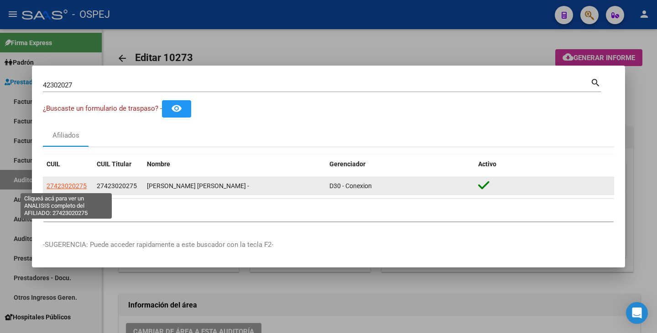
click at [58, 188] on span "27423020275" at bounding box center [67, 185] width 40 height 7
type textarea "27423020275"
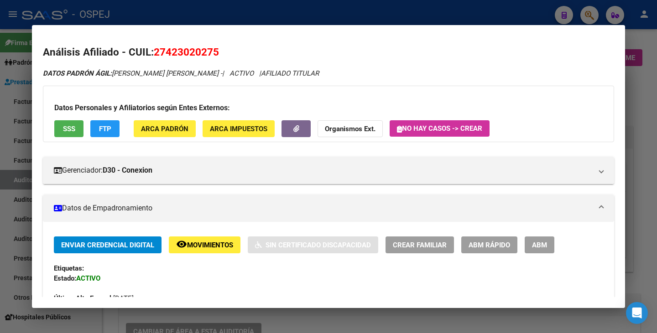
drag, startPoint x: 155, startPoint y: 52, endPoint x: 219, endPoint y: 51, distance: 64.7
click at [219, 51] on h2 "Análisis Afiliado - CUIL: 27423020275" at bounding box center [328, 53] width 571 height 16
drag, startPoint x: 114, startPoint y: 74, endPoint x: 204, endPoint y: 68, distance: 90.0
click at [204, 68] on div "DATOS PADRÓN ÁGIL: [PERSON_NAME] [PERSON_NAME] - | ACTIVO | AFILIADO TITULAR" at bounding box center [328, 73] width 571 height 10
